Goal: Task Accomplishment & Management: Use online tool/utility

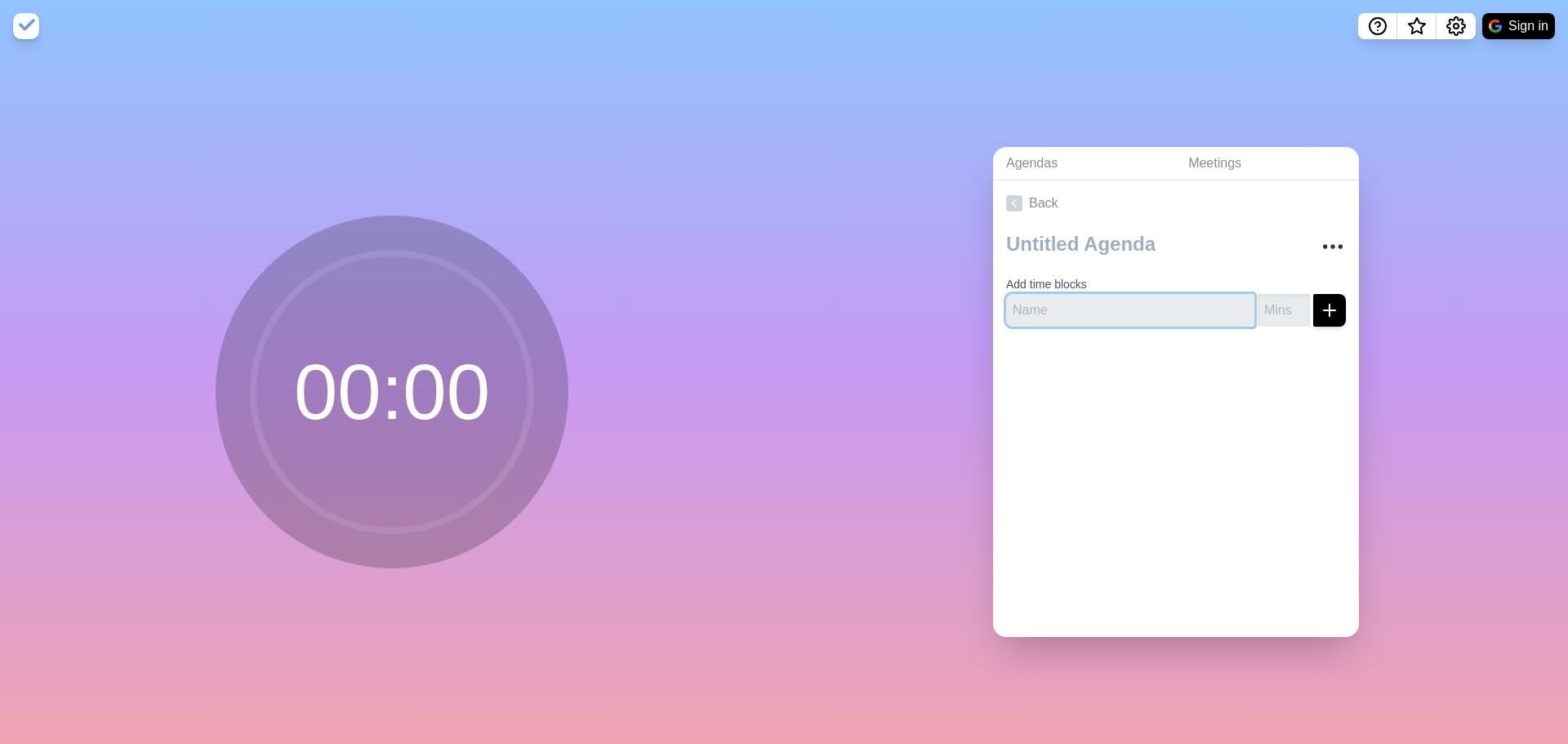
click at [1048, 304] on input "text" at bounding box center [1130, 310] width 248 height 33
type input "10"
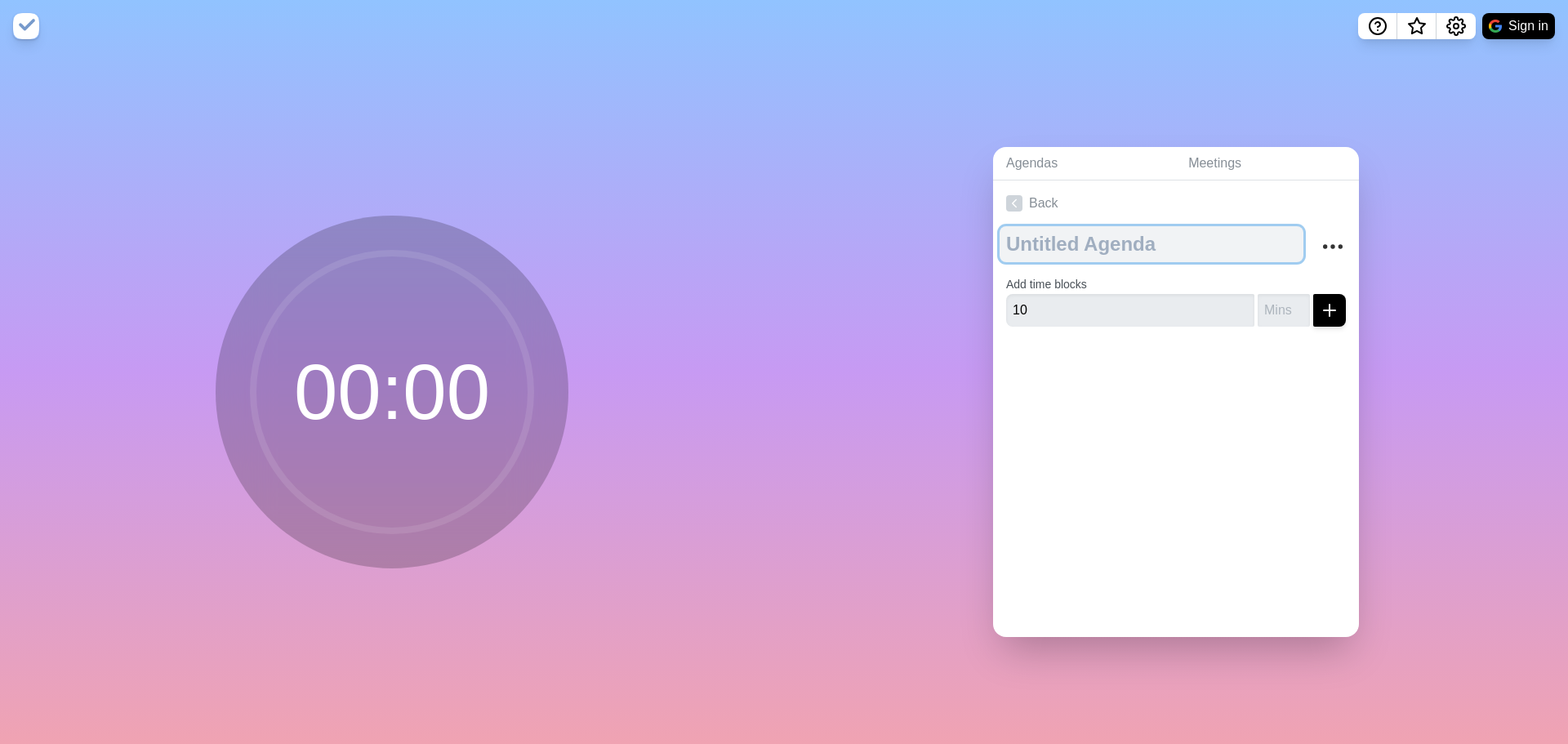
click at [1090, 241] on textarea at bounding box center [1152, 244] width 304 height 36
type textarea "Presentation Preparation"
click at [1122, 237] on textarea "Presentation Preparation" at bounding box center [1152, 244] width 304 height 36
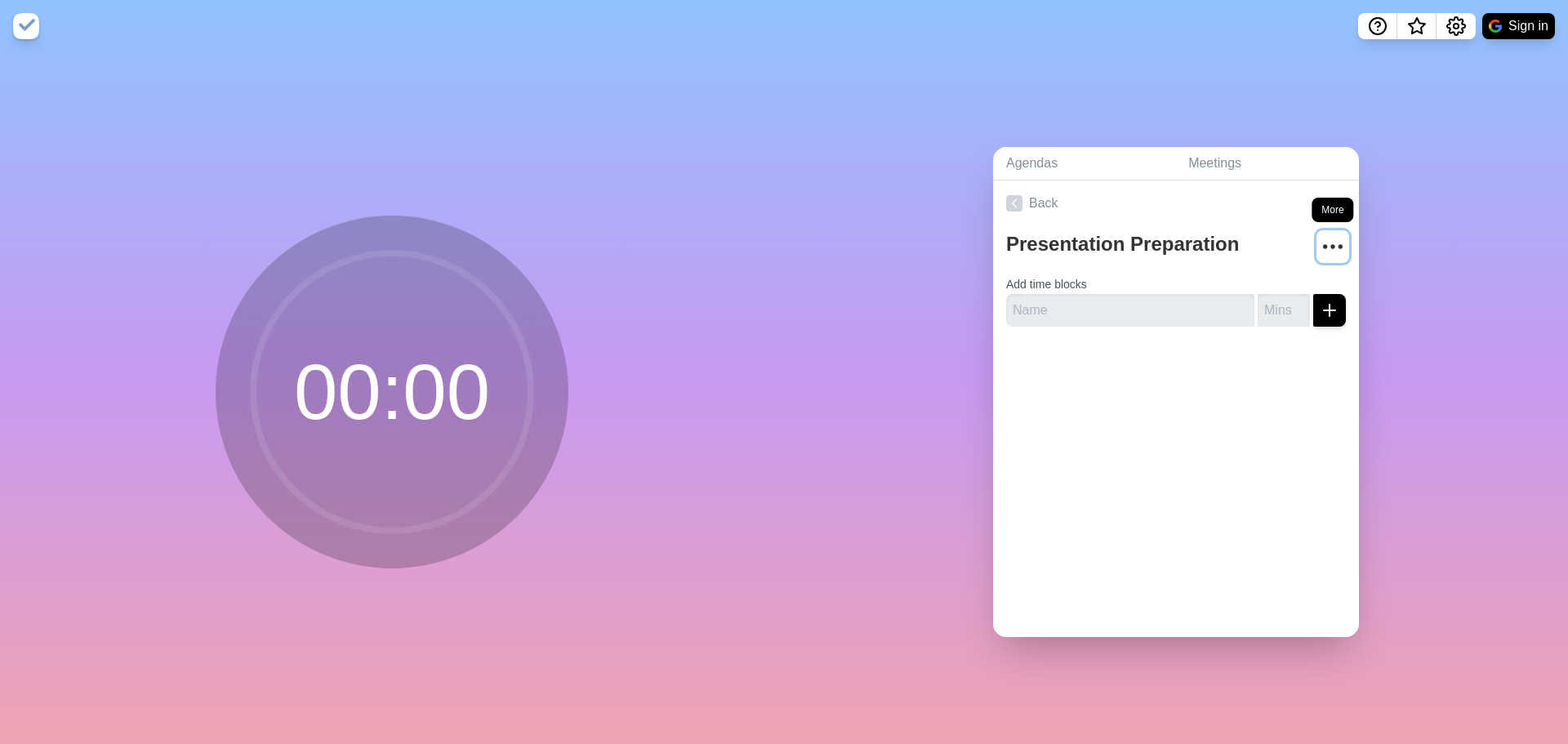
click at [1320, 237] on icon "More" at bounding box center [1333, 247] width 26 height 26
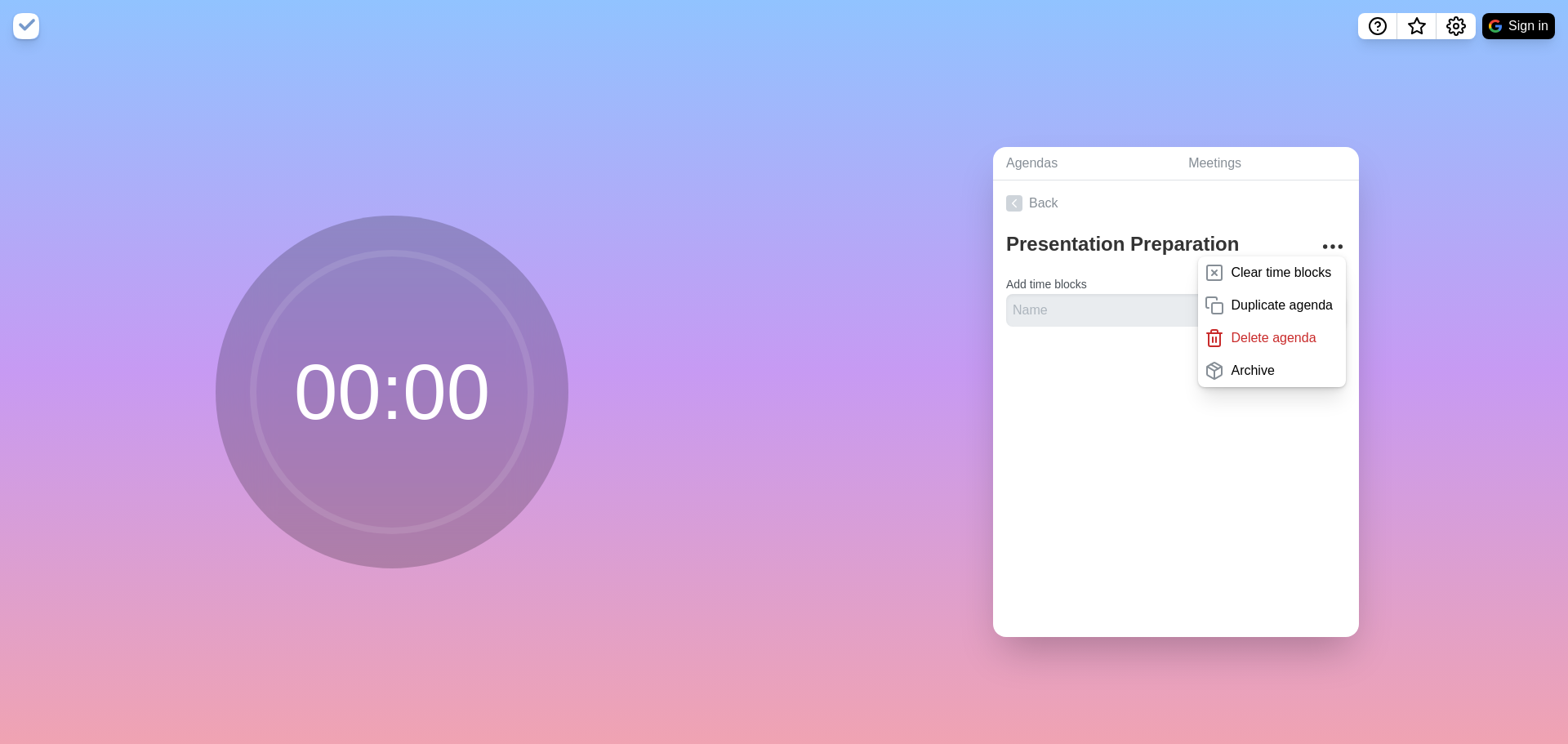
click at [424, 390] on circle at bounding box center [392, 392] width 277 height 277
click at [1092, 406] on div "Back Presentation Preparation Clear time blocks Duplicate agenda Delete agenda …" at bounding box center [1176, 409] width 366 height 457
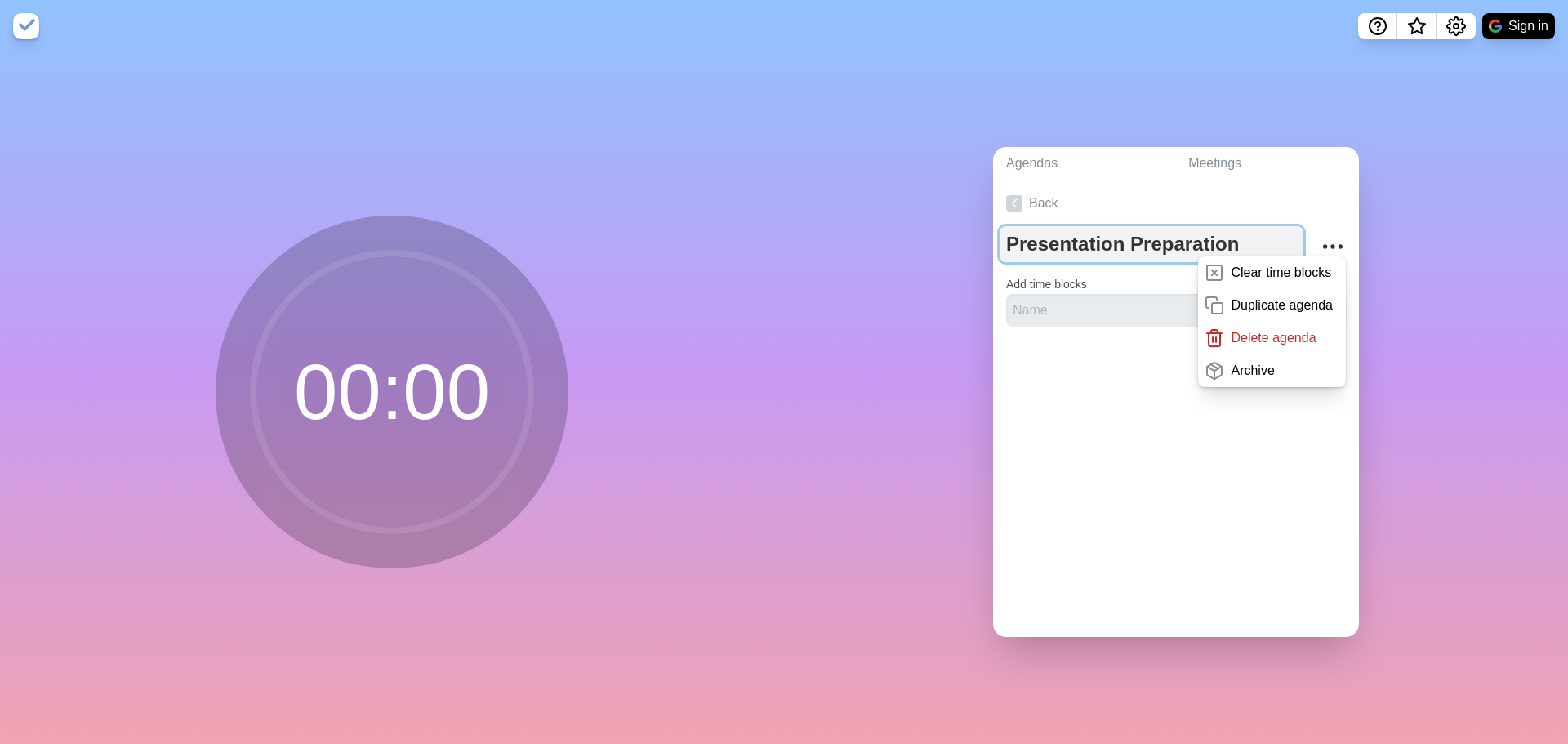
click at [1021, 241] on textarea "Presentation Preparation" at bounding box center [1152, 244] width 304 height 36
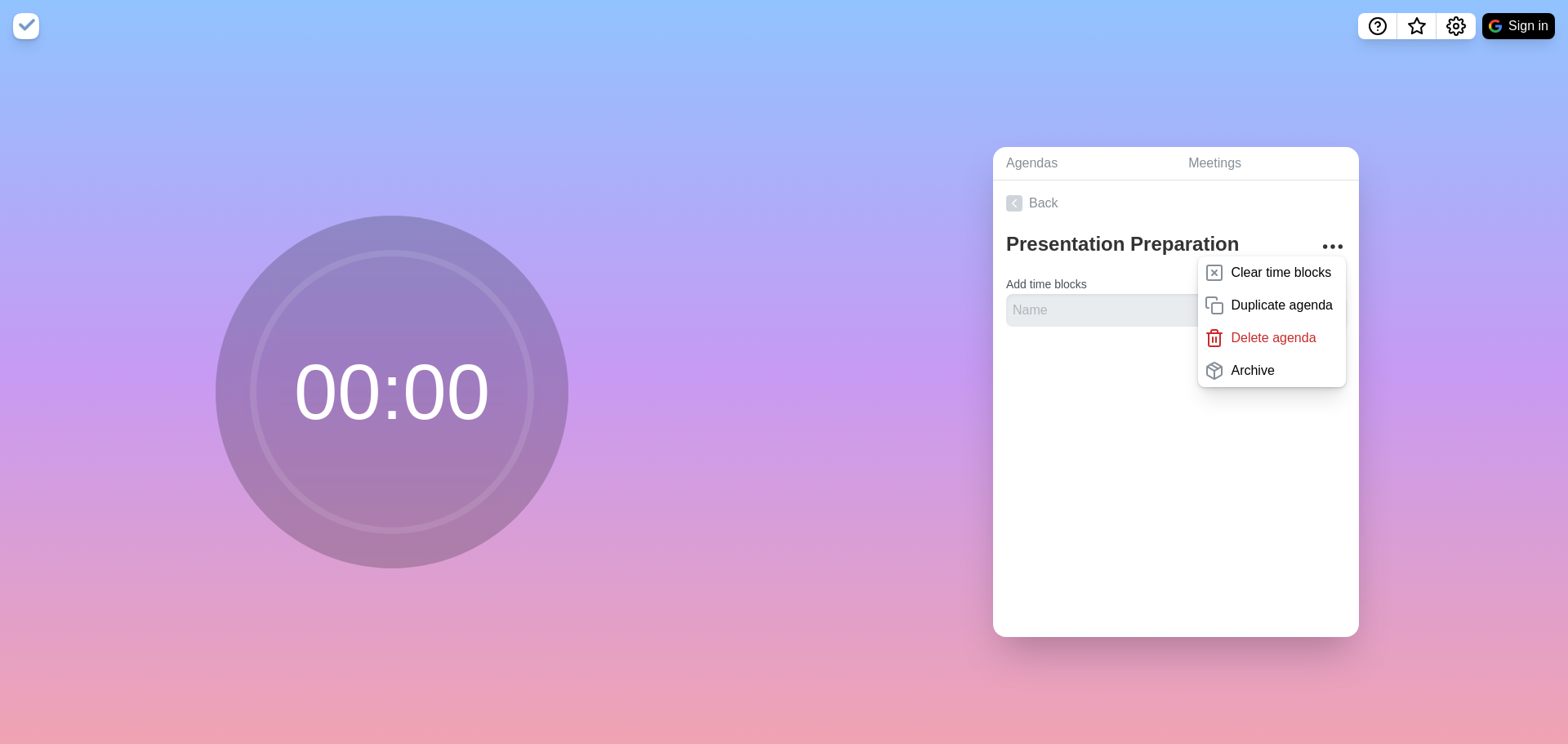
click at [1141, 422] on div "Back Presentation Preparation Clear time blocks Duplicate agenda Delete agenda …" at bounding box center [1176, 409] width 366 height 457
click at [1124, 502] on div "Back Presentation Preparation Clear time blocks Duplicate agenda Delete agenda …" at bounding box center [1176, 409] width 366 height 457
click at [1088, 208] on link "Back" at bounding box center [1176, 203] width 366 height 46
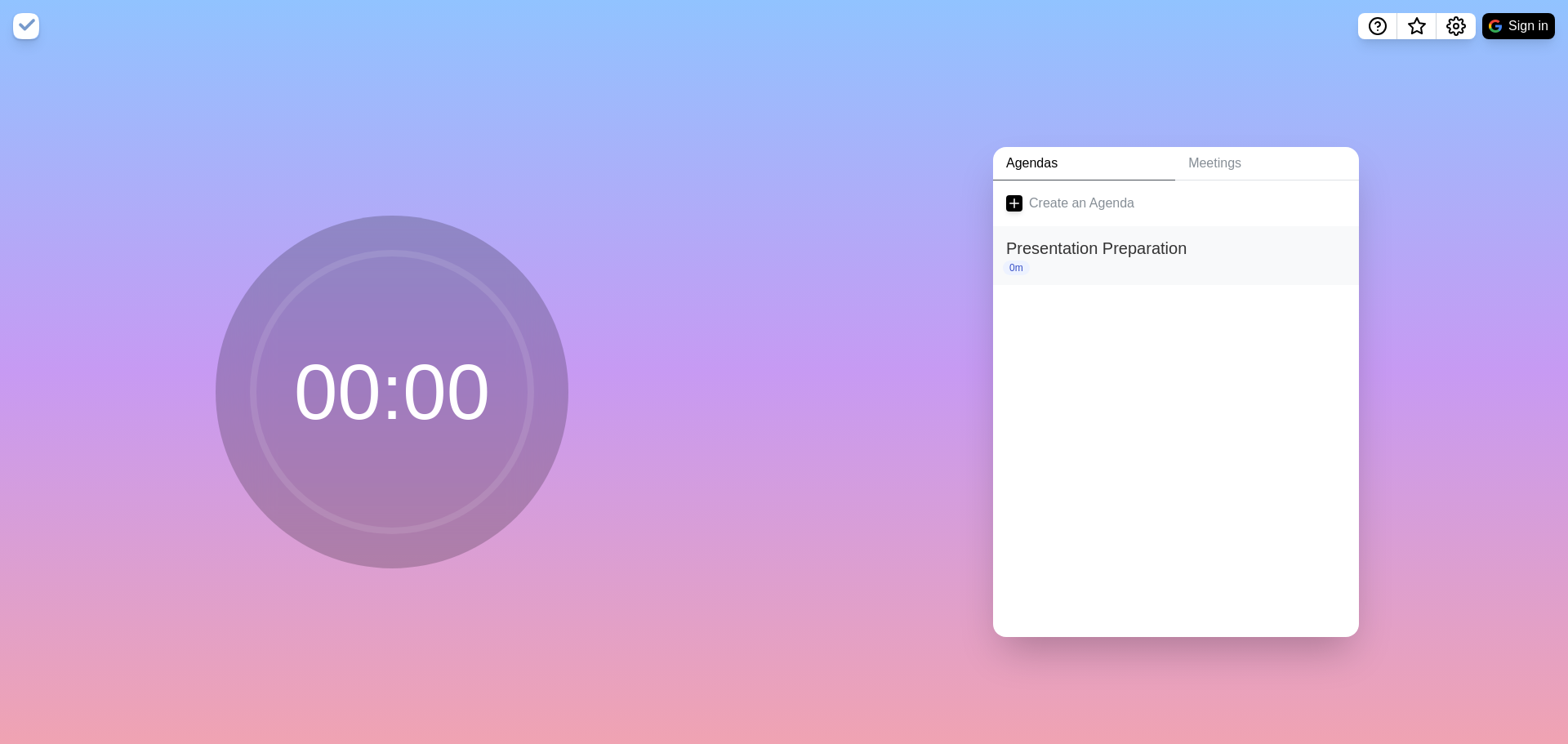
click at [1113, 244] on h2 "Presentation Preparation" at bounding box center [1176, 248] width 340 height 25
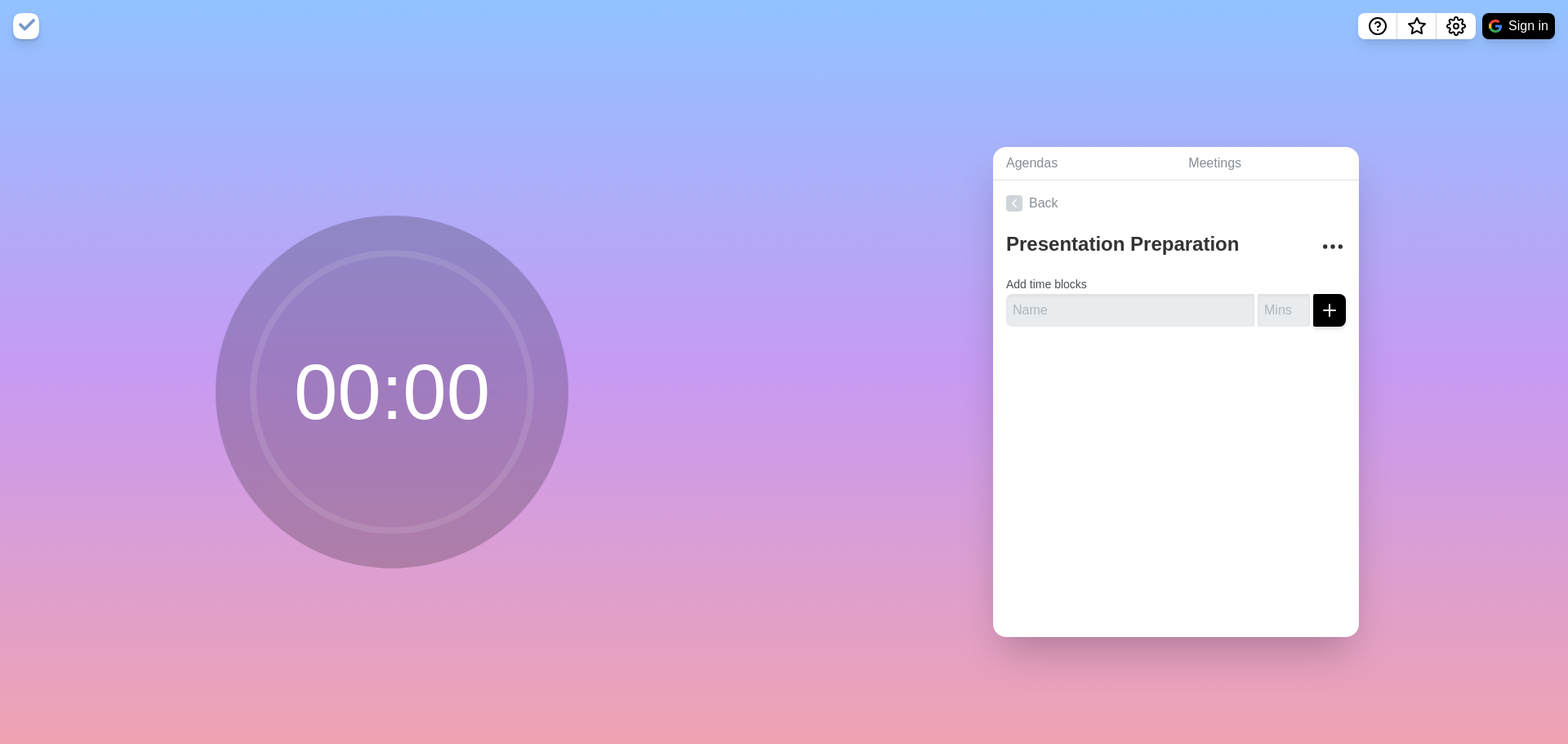
click at [353, 385] on circle at bounding box center [392, 392] width 277 height 277
click at [392, 437] on circle at bounding box center [392, 392] width 277 height 277
click at [23, 29] on img at bounding box center [26, 26] width 26 height 26
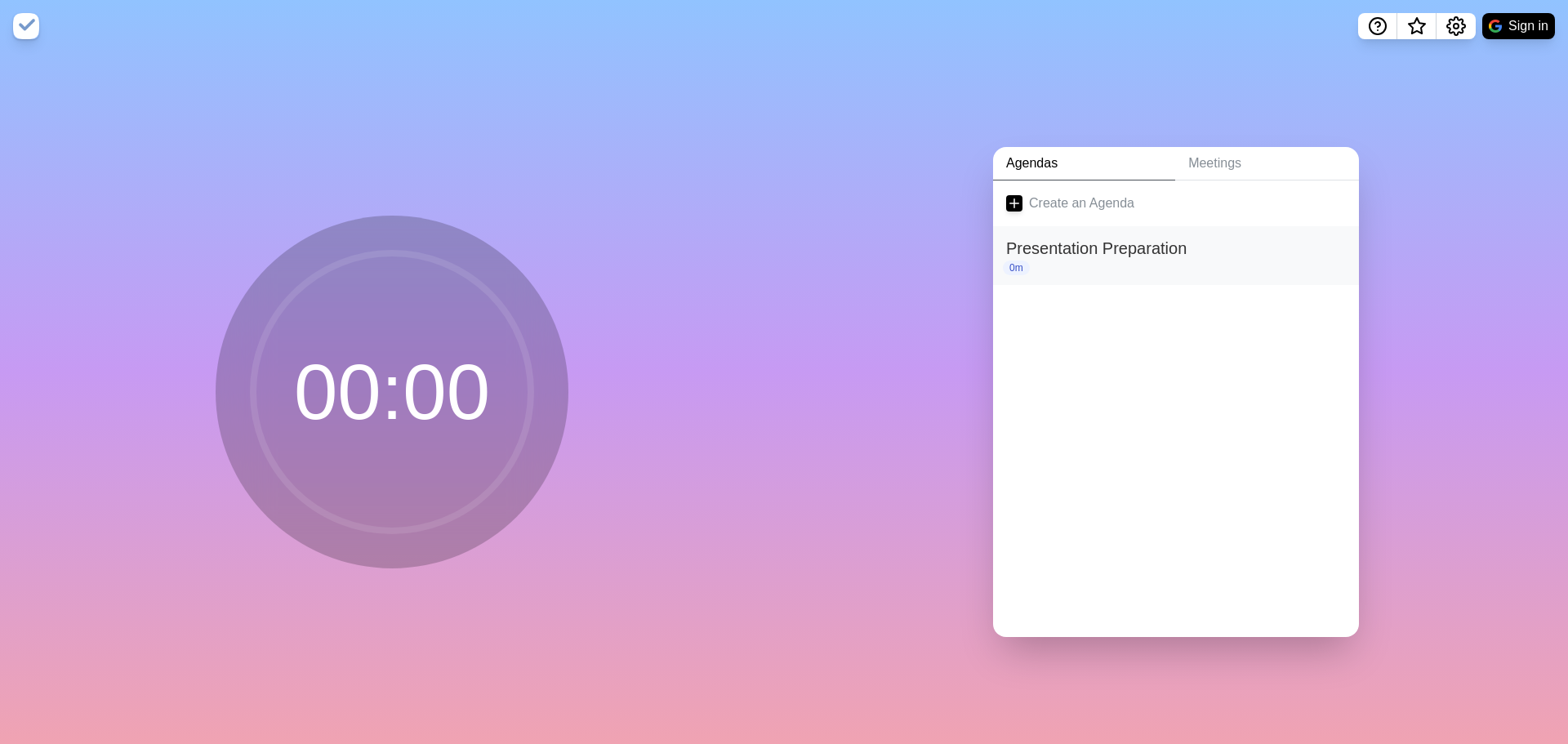
click at [1088, 237] on h2 "Presentation Preparation" at bounding box center [1176, 248] width 340 height 25
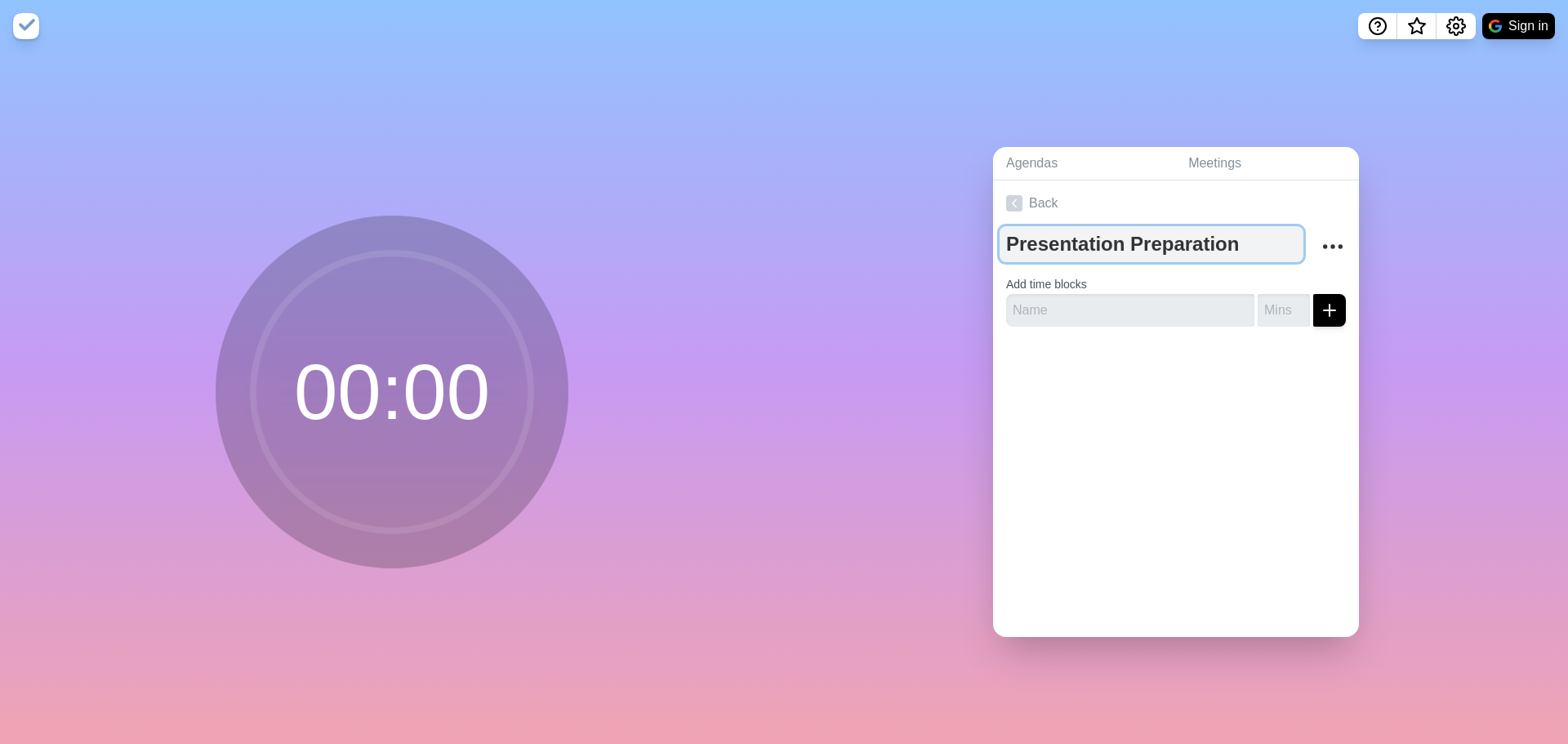
click at [1090, 241] on textarea "Presentation Preparation" at bounding box center [1152, 244] width 304 height 36
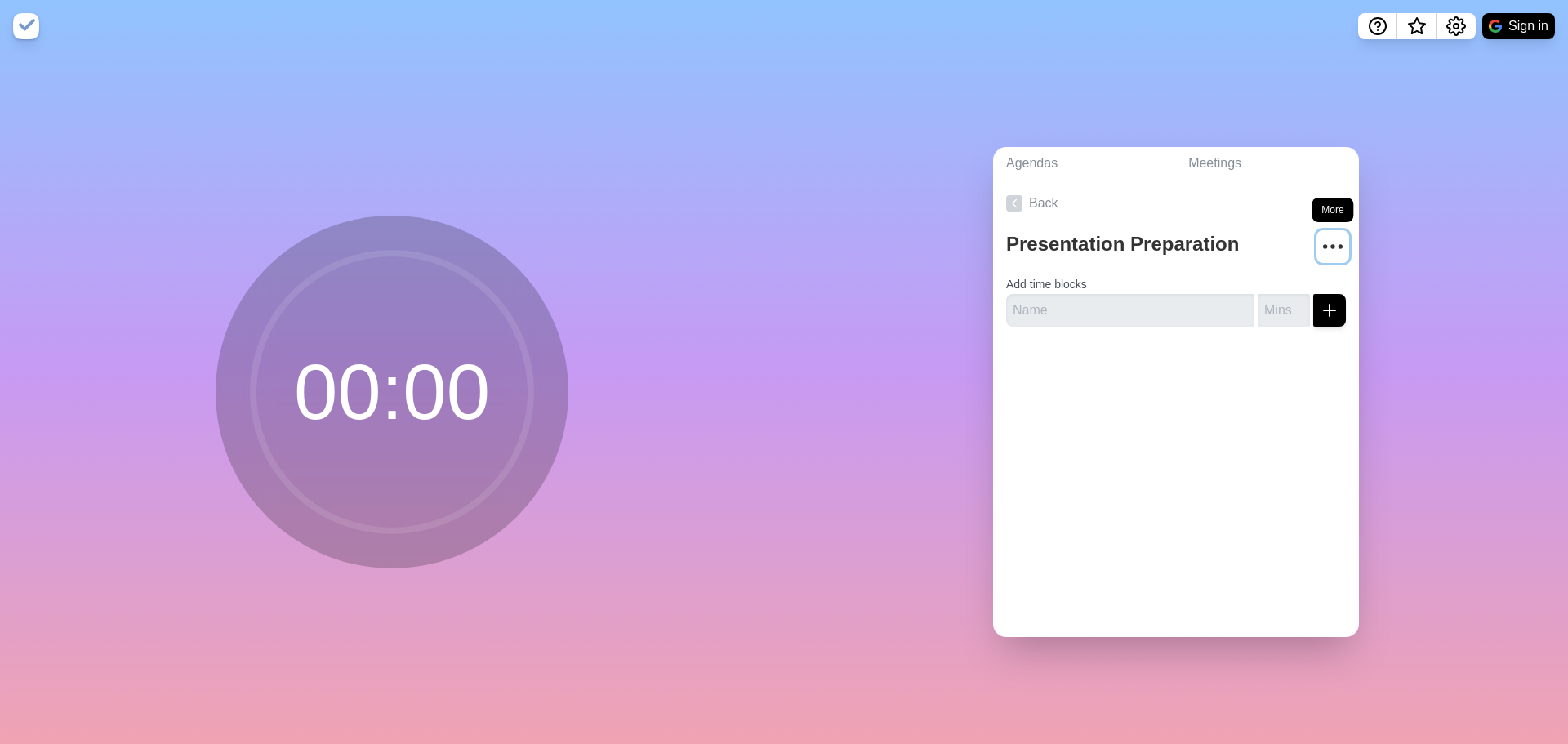
click at [1332, 246] on circle "More" at bounding box center [1333, 247] width 3 height 3
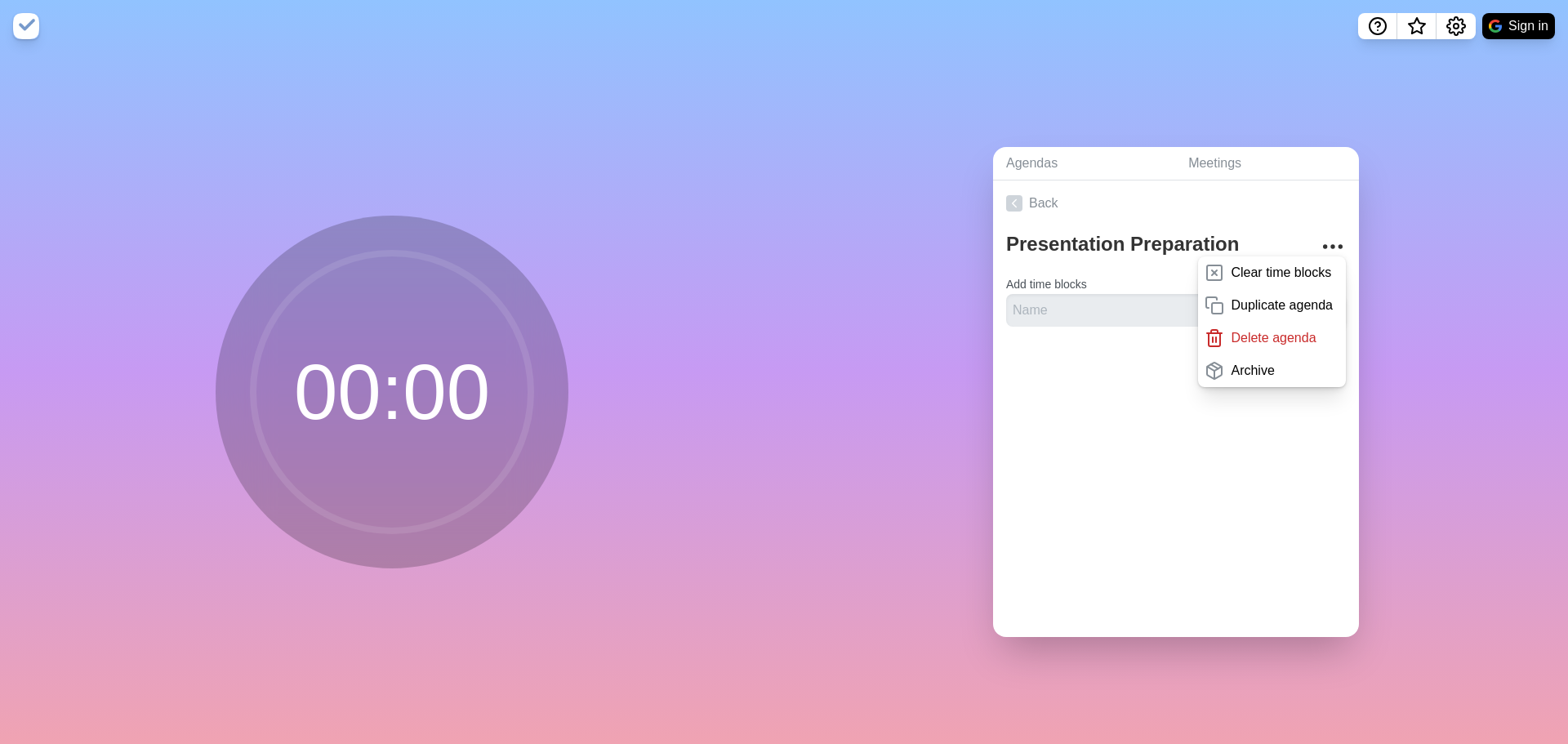
click at [864, 436] on div "Agendas Meetings Back Presentation Preparation Clear time blocks Duplicate agen…" at bounding box center [1176, 398] width 784 height 692
click at [439, 380] on circle at bounding box center [392, 392] width 277 height 277
click at [923, 434] on div "Agendas Meetings Back Presentation Preparation Clear time blocks Duplicate agen…" at bounding box center [1176, 398] width 784 height 692
click at [21, 23] on img at bounding box center [26, 26] width 26 height 26
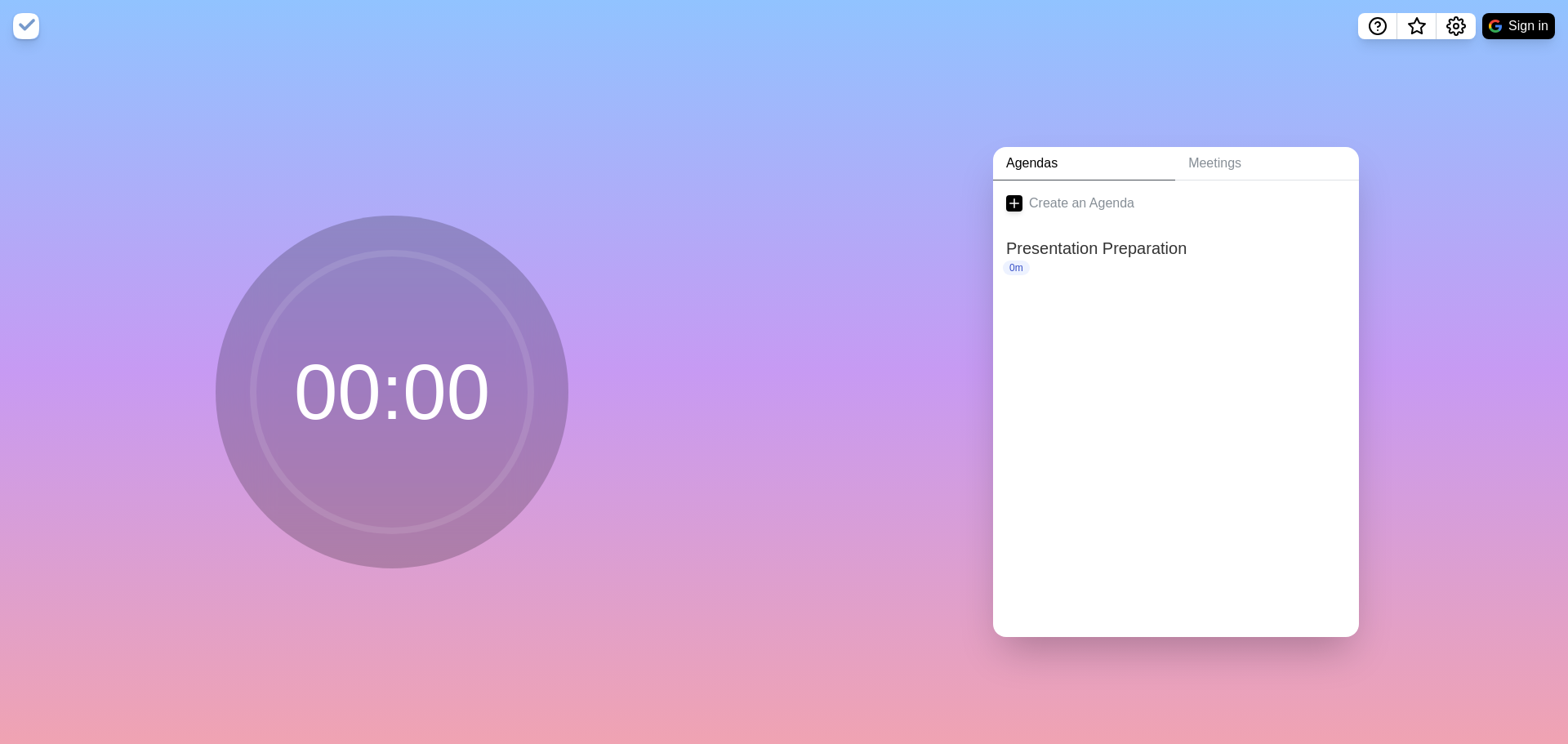
drag, startPoint x: 358, startPoint y: 392, endPoint x: 365, endPoint y: 408, distance: 17.5
click at [356, 391] on circle at bounding box center [392, 392] width 277 height 277
drag, startPoint x: 420, startPoint y: 509, endPoint x: 411, endPoint y: 533, distance: 25.6
click at [411, 529] on icon at bounding box center [392, 392] width 326 height 326
